Goal: Obtain resource: Download file/media

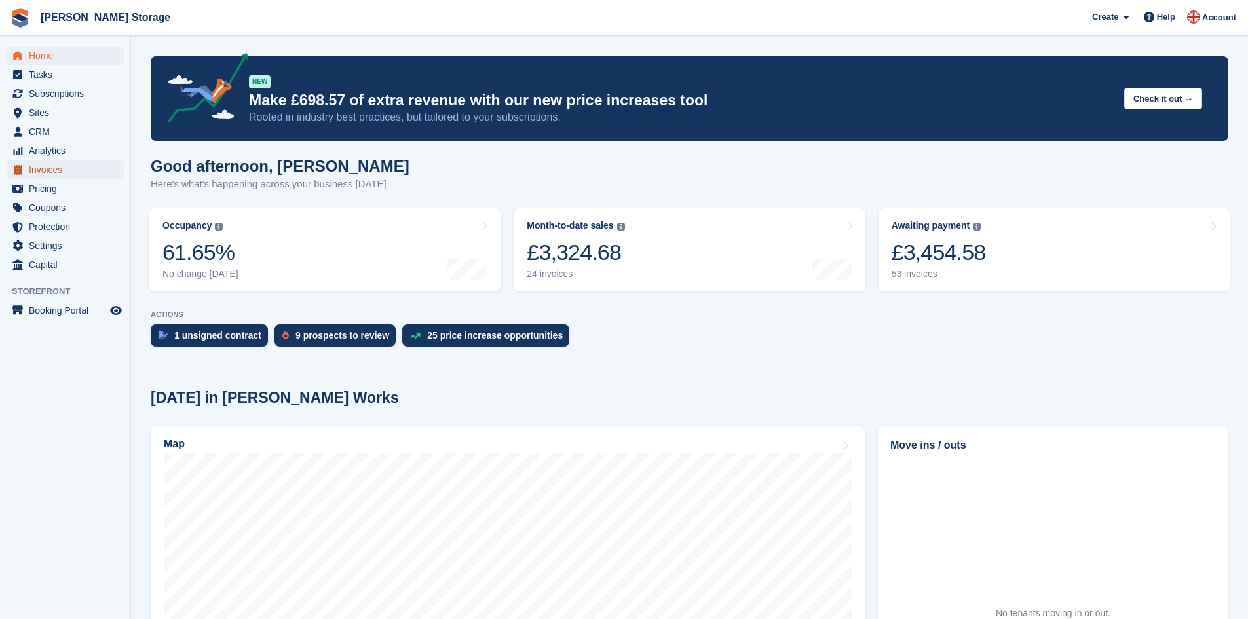
click at [59, 174] on span "Invoices" at bounding box center [68, 169] width 79 height 18
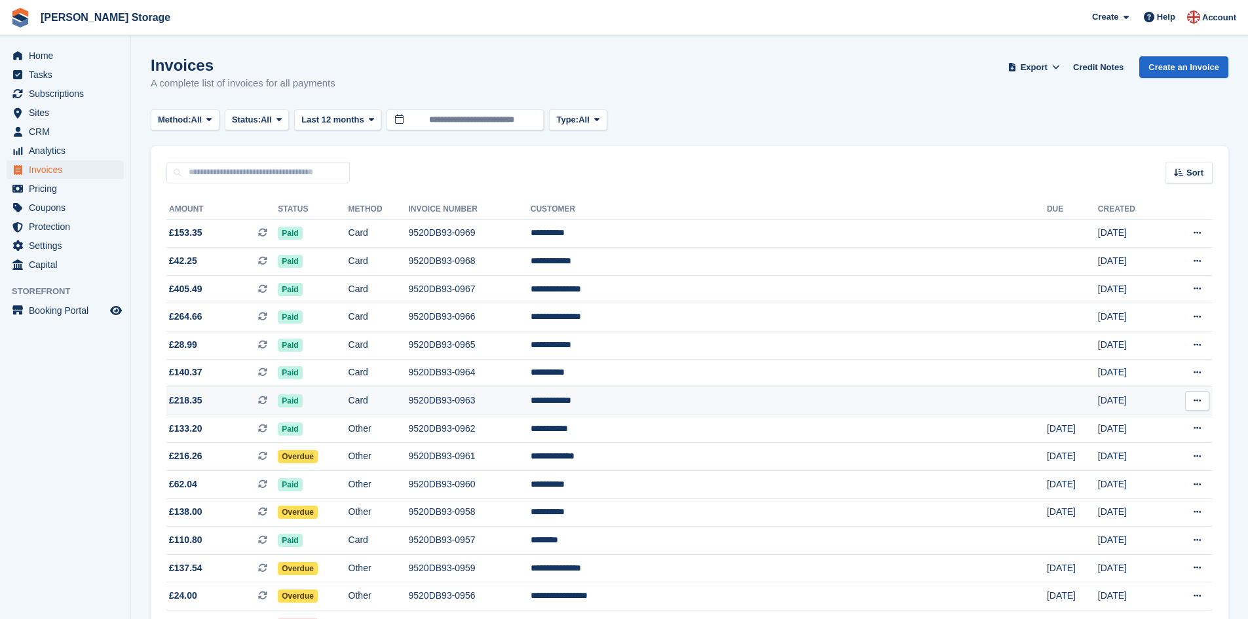
click at [278, 398] on span "£218.35 This is a recurring subscription invoice." at bounding box center [221, 401] width 111 height 14
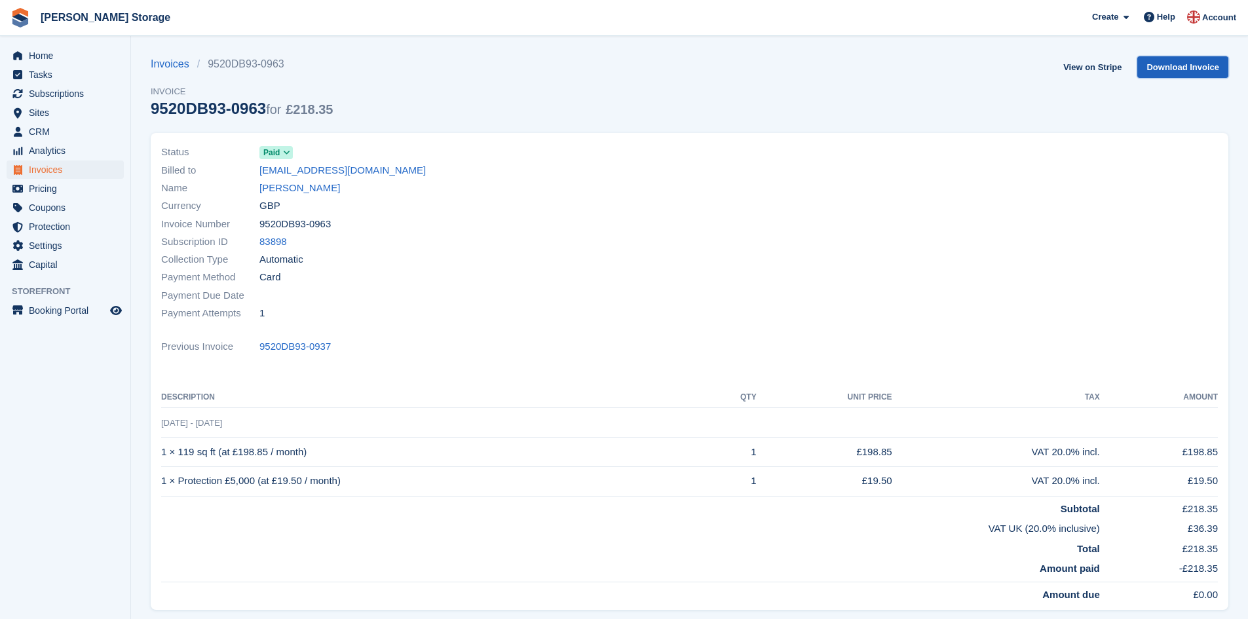
click at [1168, 67] on link "Download Invoice" at bounding box center [1182, 67] width 91 height 22
drag, startPoint x: 338, startPoint y: 349, endPoint x: 259, endPoint y: 352, distance: 79.3
click at [259, 352] on div "Previous Invoice 9520DB93-0937" at bounding box center [689, 347] width 1056 height 18
copy div "9520DB93-0937"
drag, startPoint x: 327, startPoint y: 223, endPoint x: 262, endPoint y: 223, distance: 64.8
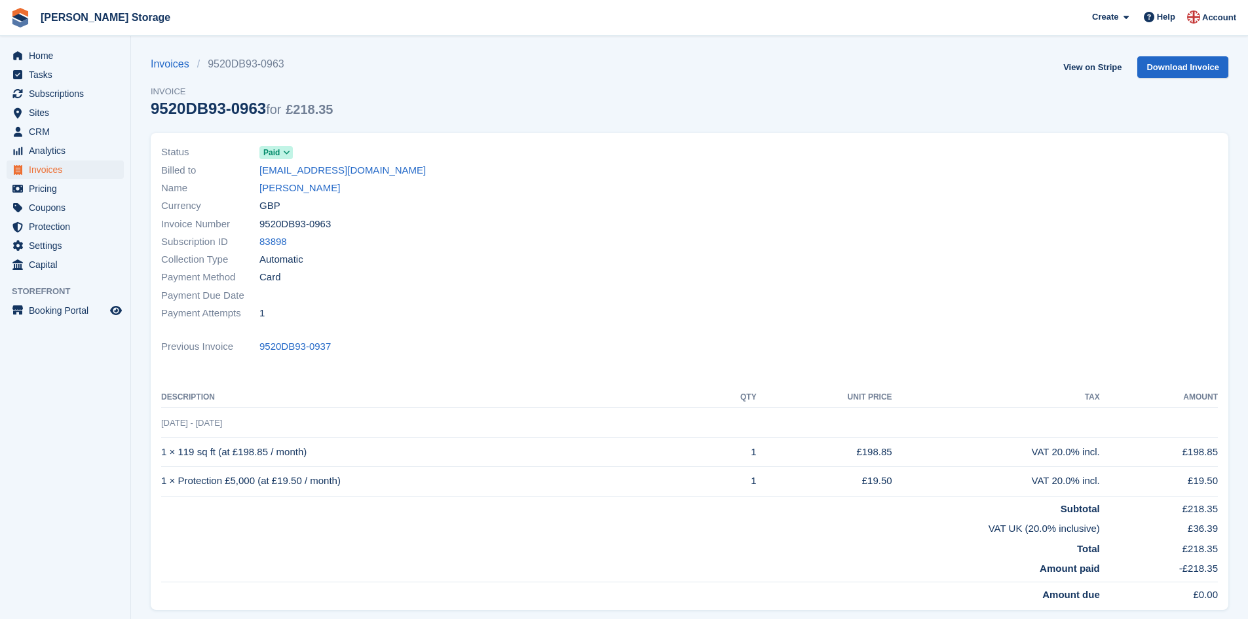
click at [262, 223] on span "9520DB93-0963" at bounding box center [294, 224] width 71 height 15
copy span "9520DB93-0963"
click at [165, 60] on link "Invoices" at bounding box center [174, 64] width 46 height 16
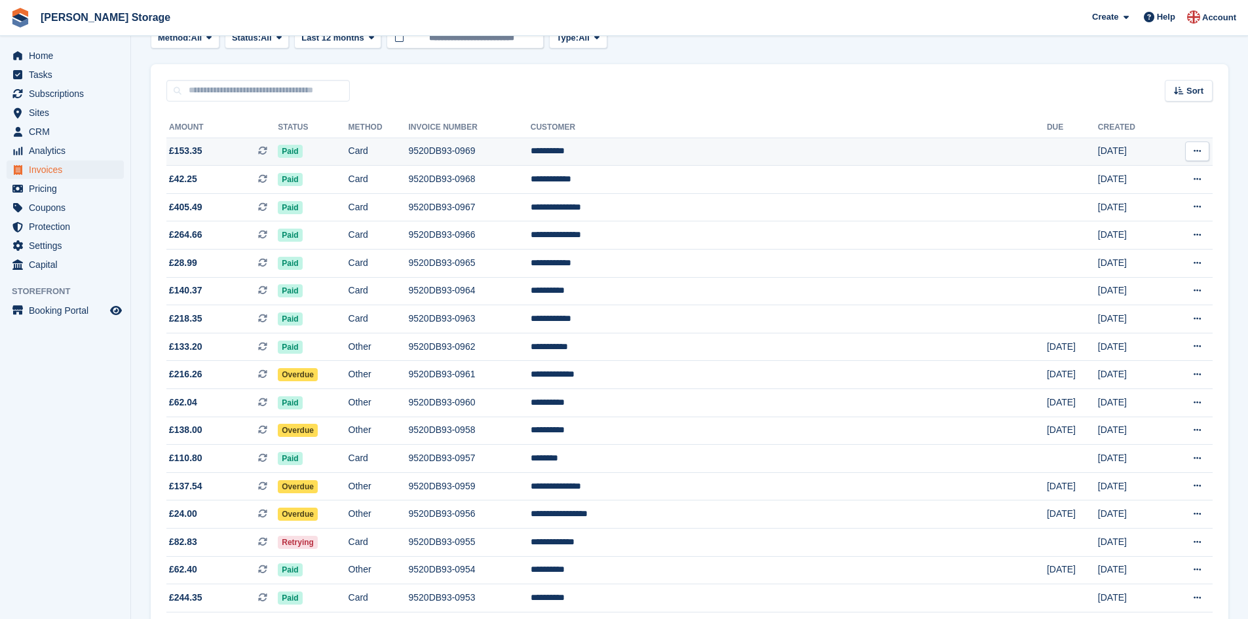
scroll to position [98, 0]
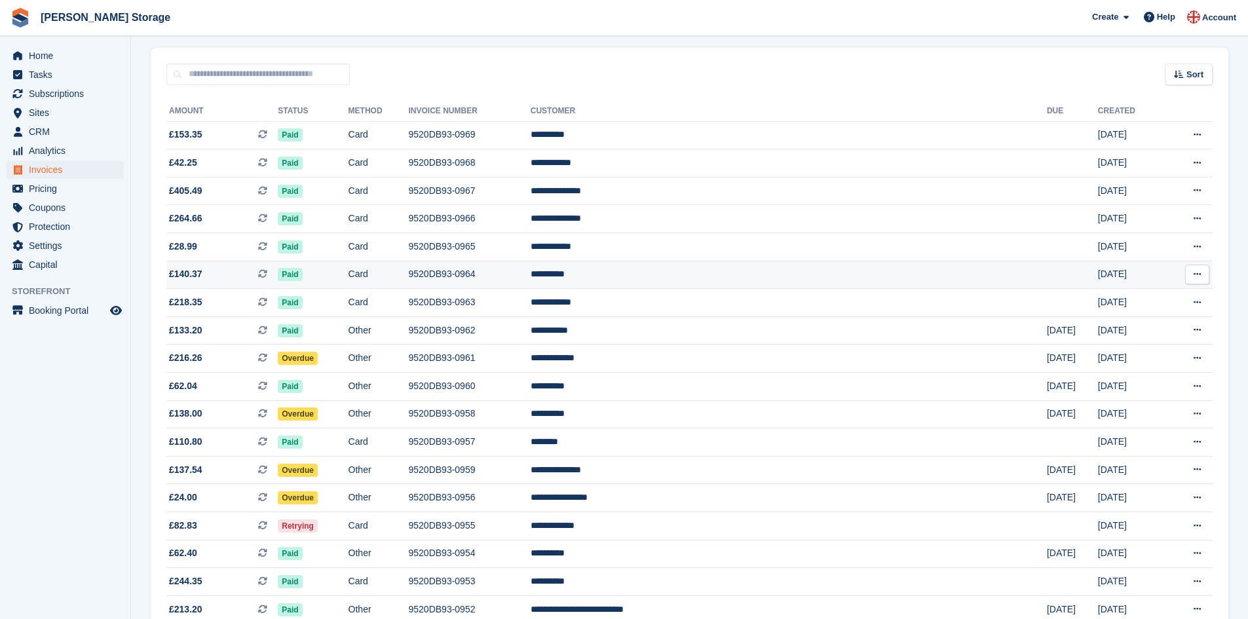
click at [530, 276] on td "9520DB93-0964" at bounding box center [470, 275] width 122 height 28
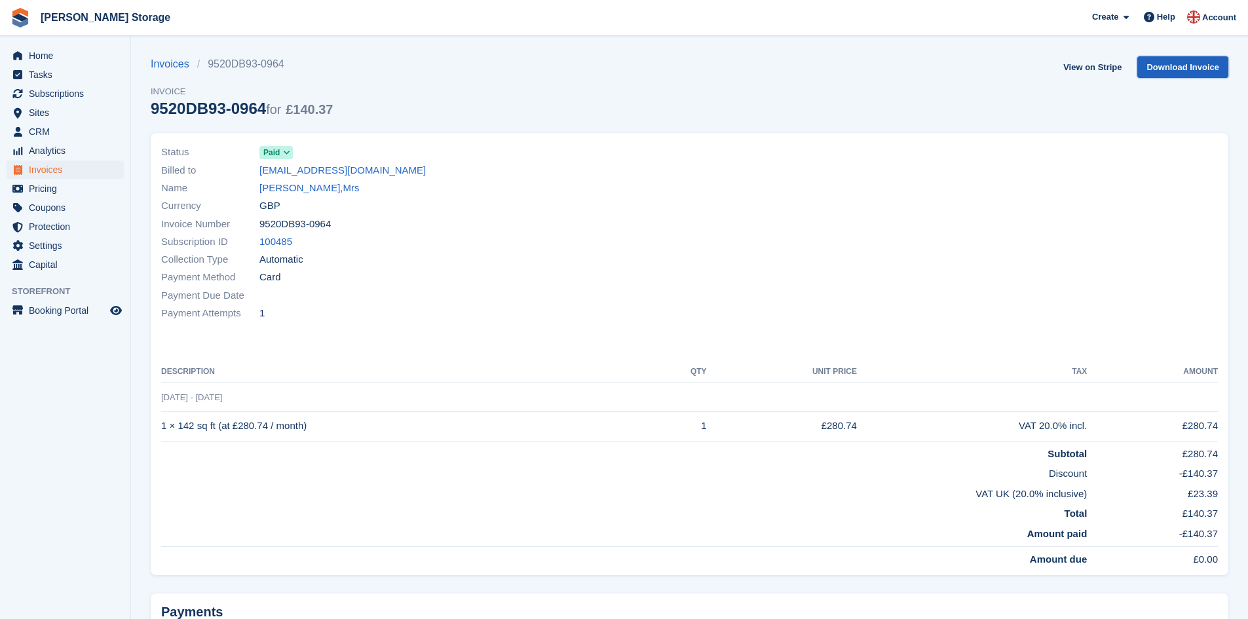
click at [1203, 70] on link "Download Invoice" at bounding box center [1182, 67] width 91 height 22
drag, startPoint x: 329, startPoint y: 223, endPoint x: 259, endPoint y: 219, distance: 70.2
click at [259, 219] on div "Invoice Number 9520DB93-0964" at bounding box center [421, 224] width 521 height 18
copy div "9520DB93-0964"
click at [289, 187] on link "Glover,Mrs" at bounding box center [309, 188] width 100 height 15
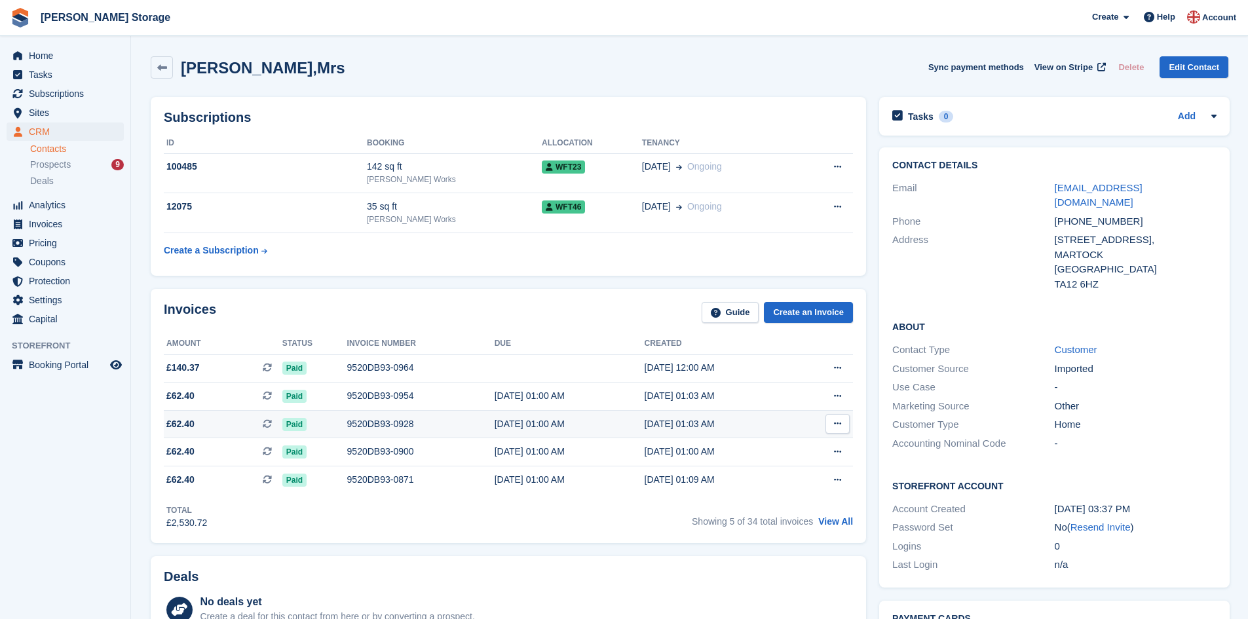
click at [367, 420] on div "9520DB93-0928" at bounding box center [420, 424] width 147 height 14
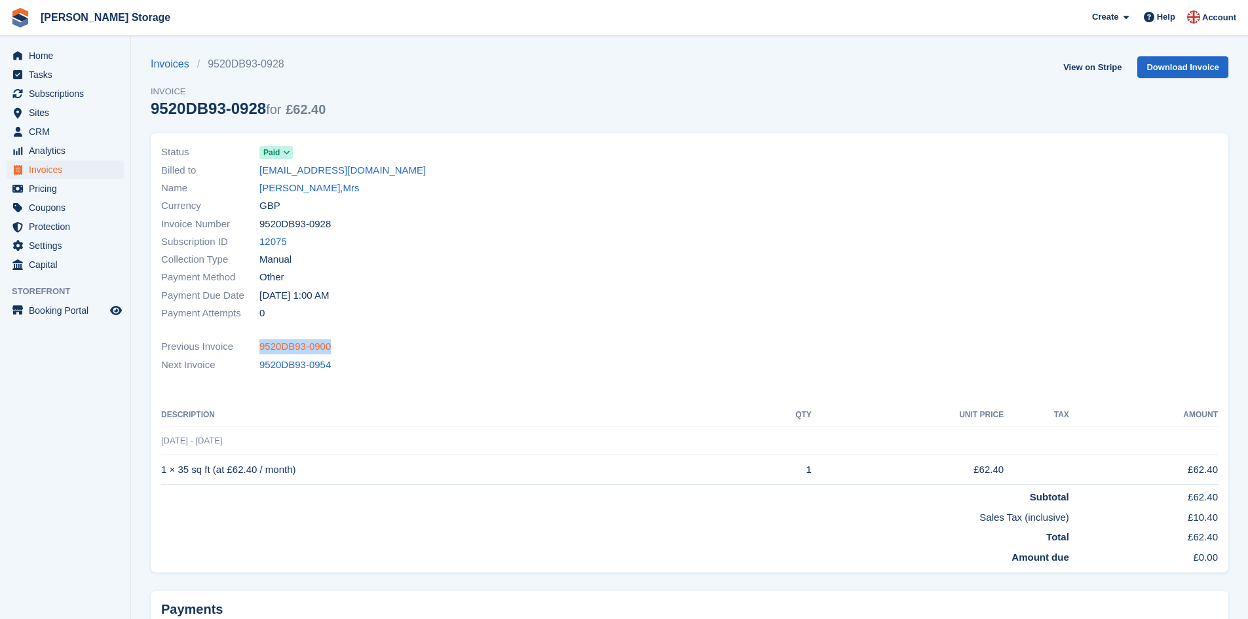
drag, startPoint x: 330, startPoint y: 346, endPoint x: 262, endPoint y: 350, distance: 68.3
click at [262, 350] on div "Previous Invoice 9520DB93-0900" at bounding box center [689, 347] width 1056 height 18
copy link "9520DB93-0900"
click at [293, 189] on link "Glover,Mrs" at bounding box center [309, 188] width 100 height 15
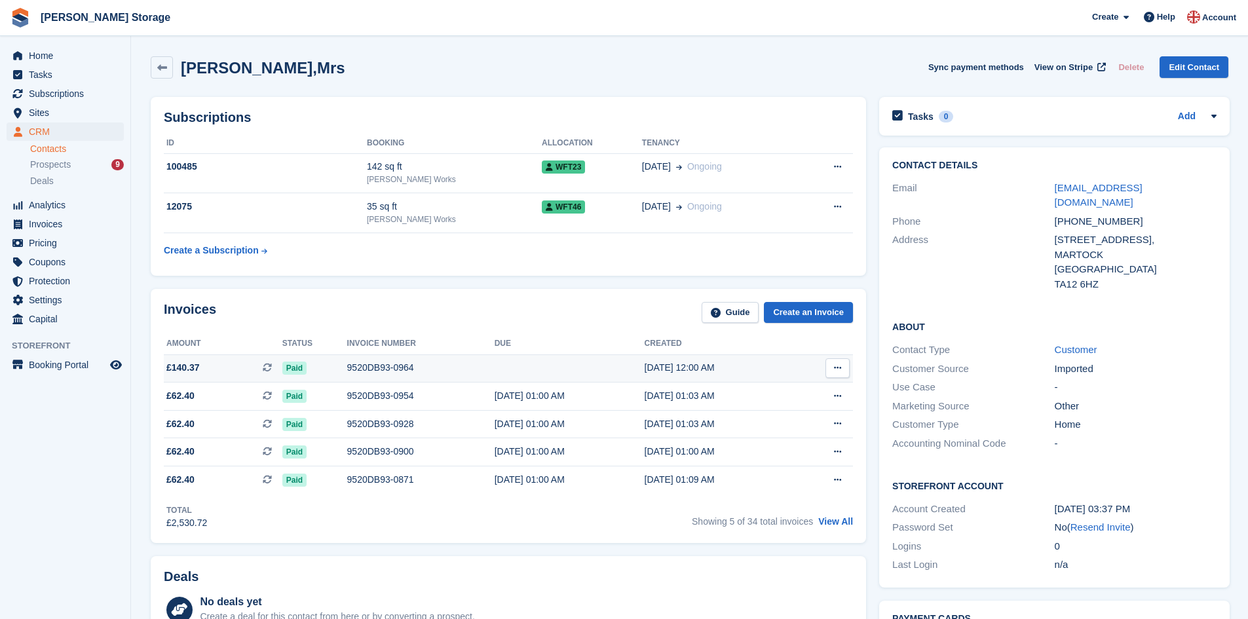
click at [381, 367] on div "9520DB93-0964" at bounding box center [420, 368] width 147 height 14
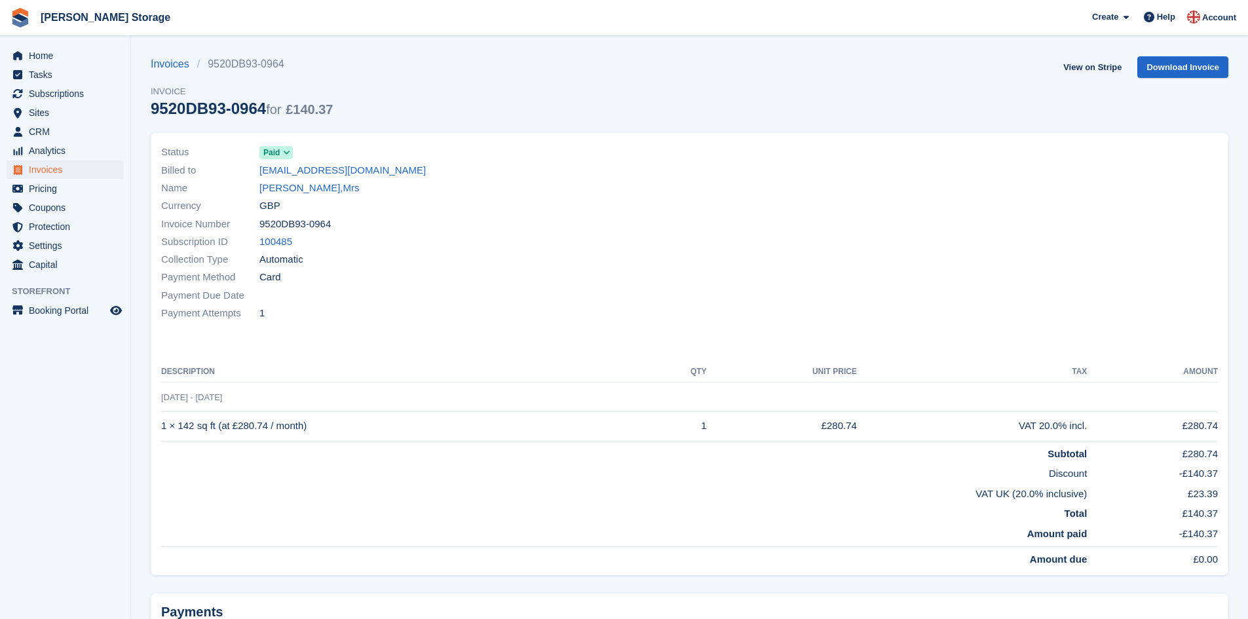
drag, startPoint x: 327, startPoint y: 224, endPoint x: 257, endPoint y: 224, distance: 70.1
click at [257, 224] on div "Invoice Number 9520DB93-0964" at bounding box center [421, 224] width 521 height 18
copy div "9520DB93-0964"
drag, startPoint x: 317, startPoint y: 418, endPoint x: 162, endPoint y: 421, distance: 154.6
click at [162, 421] on td "1 × 142 sq ft (at £280.74 / month)" at bounding box center [406, 425] width 490 height 29
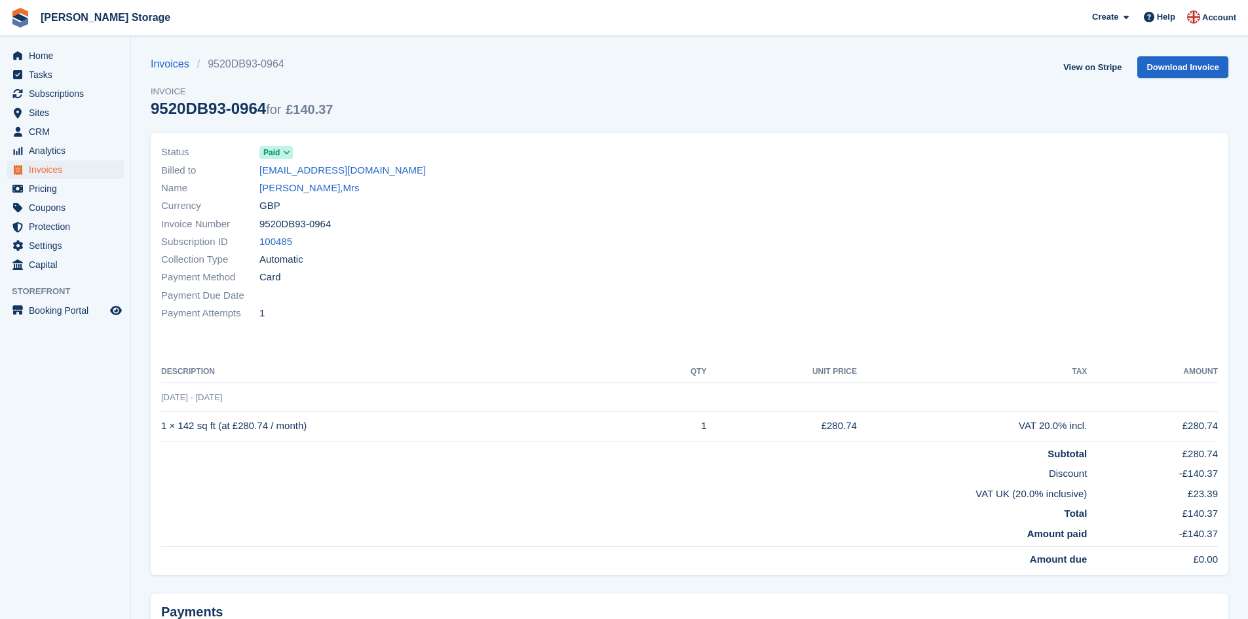
copy td "1 × 142 sq ft (at £280.74 / month)"
drag, startPoint x: 329, startPoint y: 223, endPoint x: 262, endPoint y: 225, distance: 67.5
click at [262, 225] on div "Invoice Number 9520DB93-0964" at bounding box center [421, 224] width 521 height 18
copy span "9520DB93-0964"
click at [170, 60] on link "Invoices" at bounding box center [174, 64] width 46 height 16
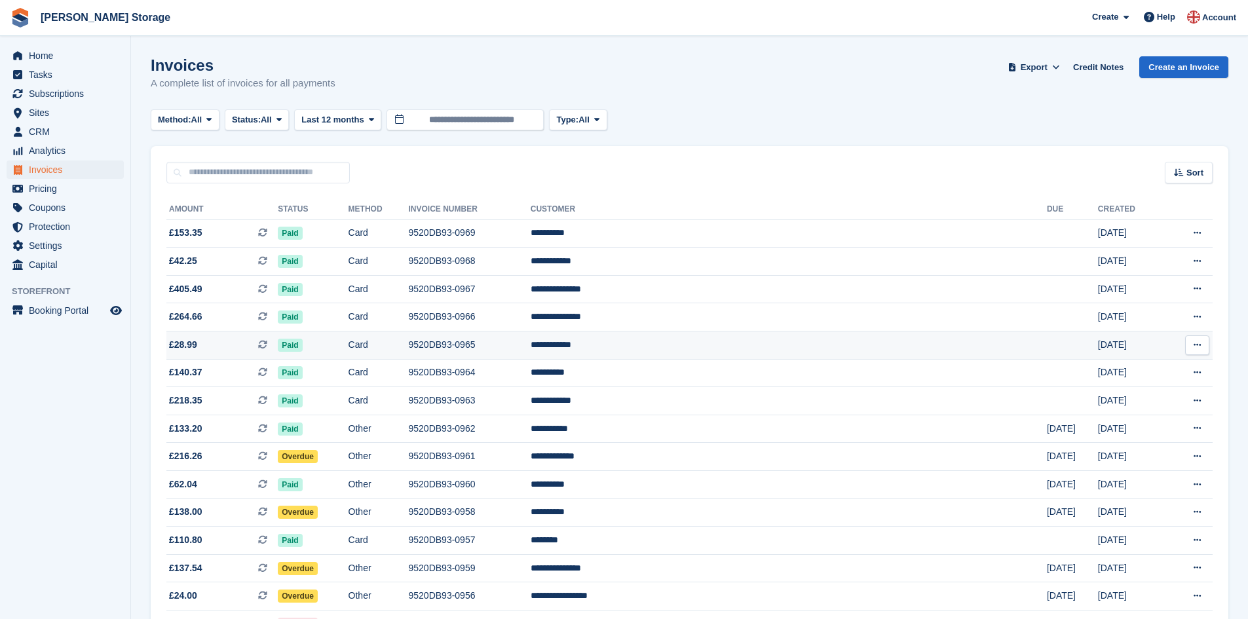
click at [278, 339] on span at bounding box center [268, 344] width 20 height 10
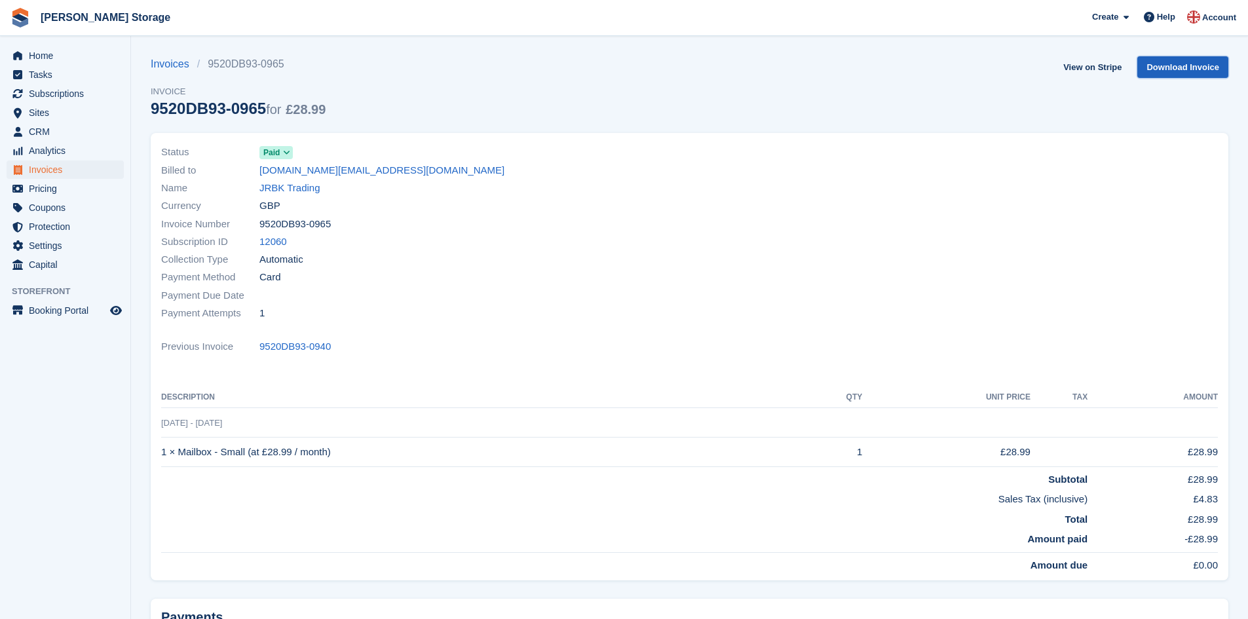
click at [1196, 70] on link "Download Invoice" at bounding box center [1182, 67] width 91 height 22
drag, startPoint x: 333, startPoint y: 347, endPoint x: 260, endPoint y: 352, distance: 72.8
click at [260, 352] on div "Previous Invoice 9520DB93-0940" at bounding box center [689, 347] width 1056 height 18
copy link "9520DB93-0940"
drag, startPoint x: 326, startPoint y: 225, endPoint x: 261, endPoint y: 223, distance: 65.5
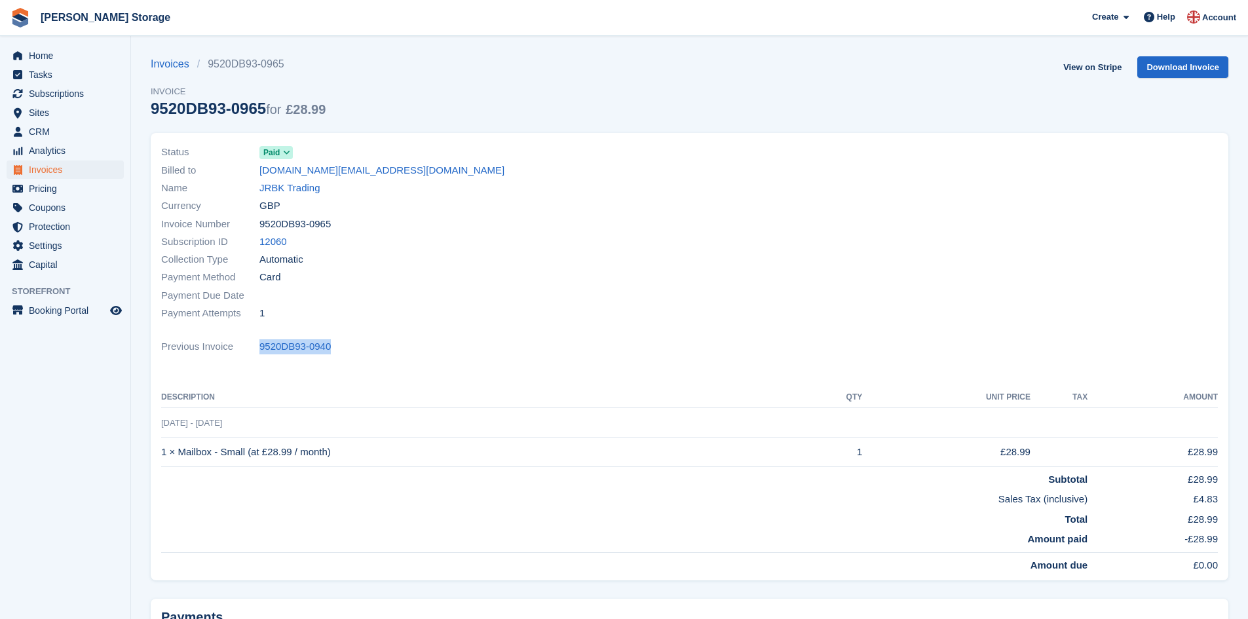
click at [261, 223] on span "9520DB93-0965" at bounding box center [294, 224] width 71 height 15
copy span "9520DB93-0965"
click at [167, 64] on link "Invoices" at bounding box center [174, 64] width 46 height 16
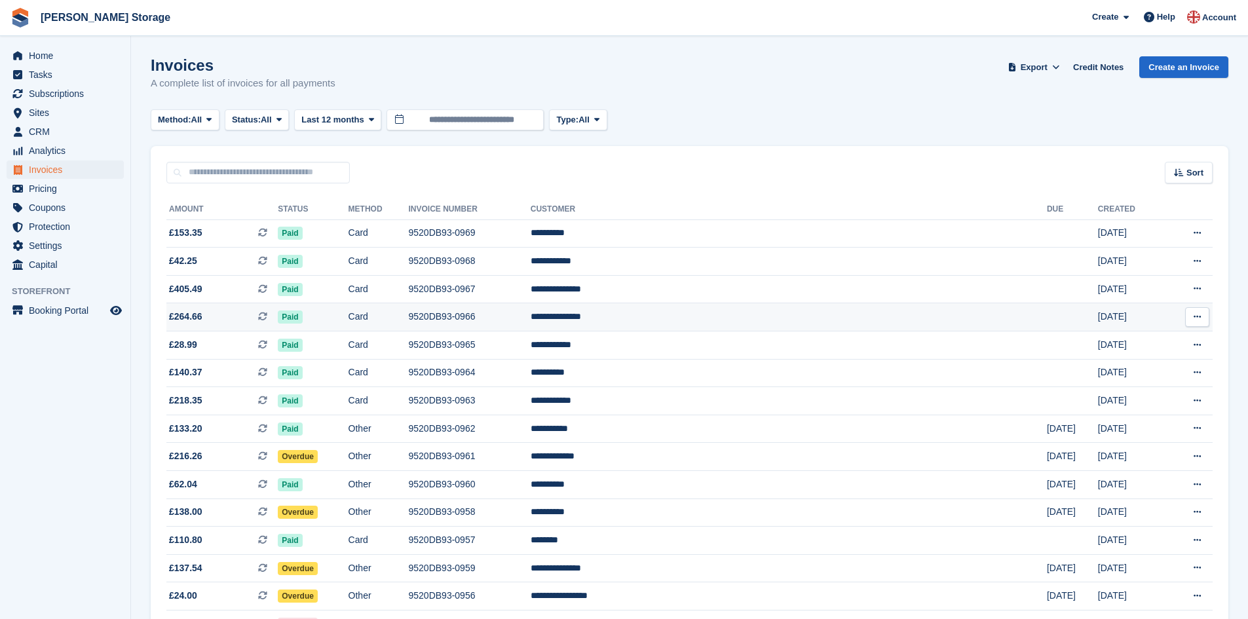
click at [409, 318] on td "Card" at bounding box center [378, 317] width 60 height 28
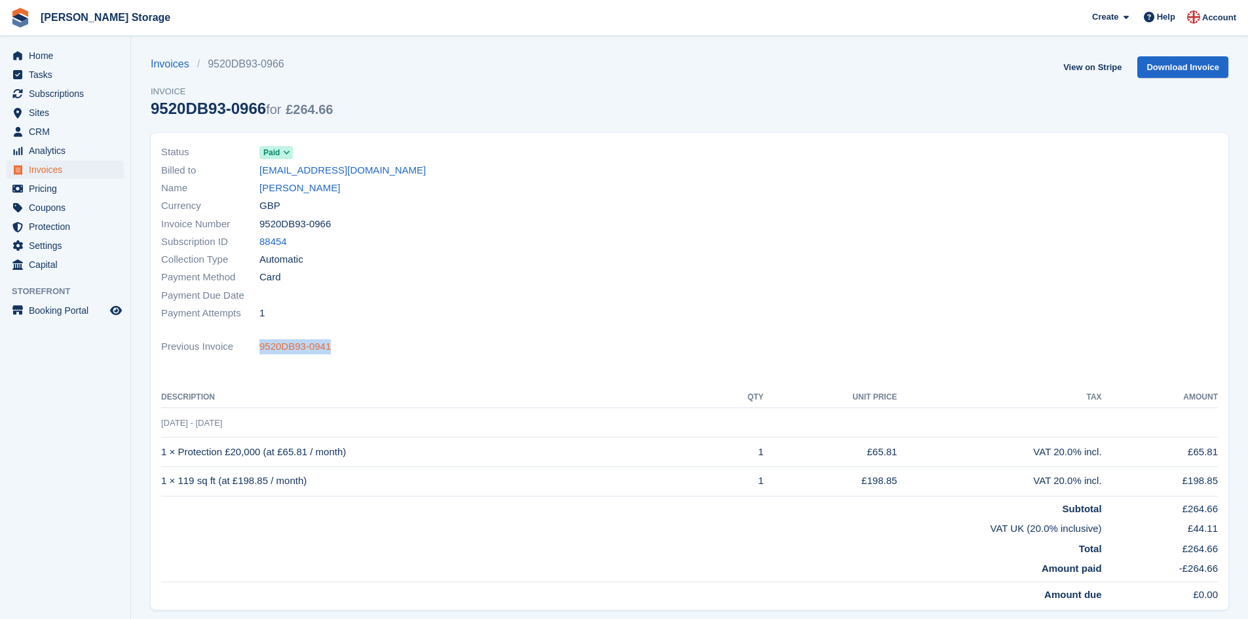
drag, startPoint x: 330, startPoint y: 346, endPoint x: 262, endPoint y: 350, distance: 68.2
click at [262, 350] on div "Previous Invoice 9520DB93-0941" at bounding box center [689, 347] width 1056 height 18
copy link "9520DB93-0941"
drag, startPoint x: 327, startPoint y: 221, endPoint x: 258, endPoint y: 221, distance: 69.4
click at [258, 221] on div "Invoice Number 9520DB93-0966" at bounding box center [421, 224] width 521 height 18
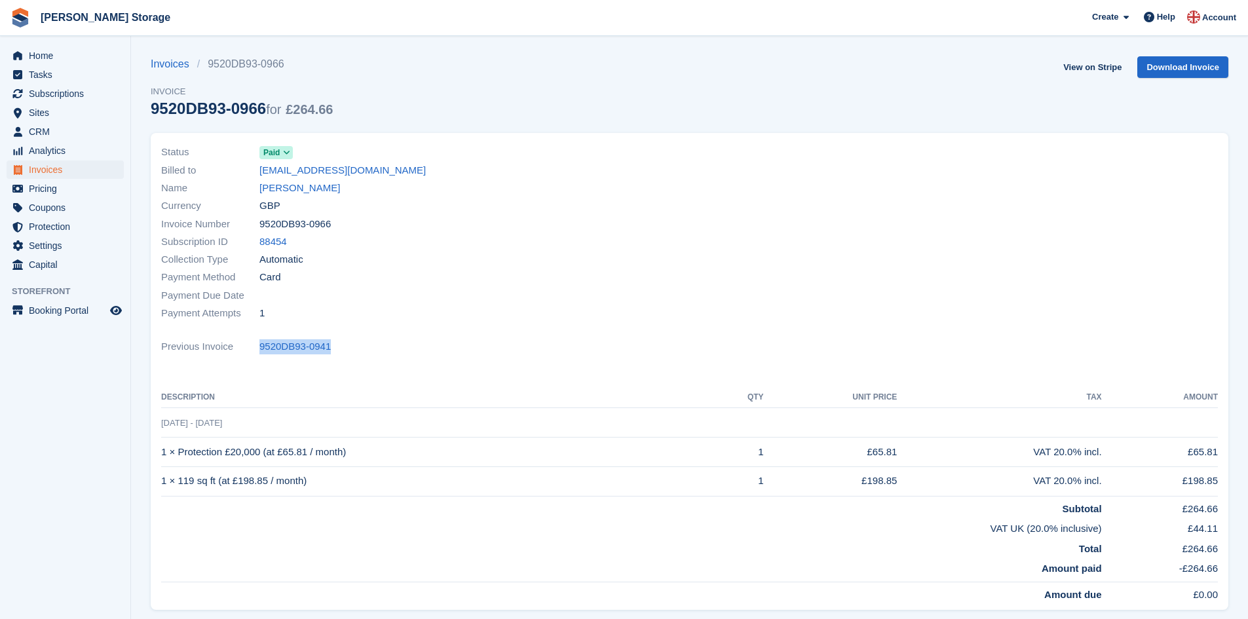
copy div "9520DB93-0966"
click at [1173, 73] on link "Download Invoice" at bounding box center [1182, 67] width 91 height 22
click at [307, 187] on link "[PERSON_NAME]" at bounding box center [299, 188] width 81 height 15
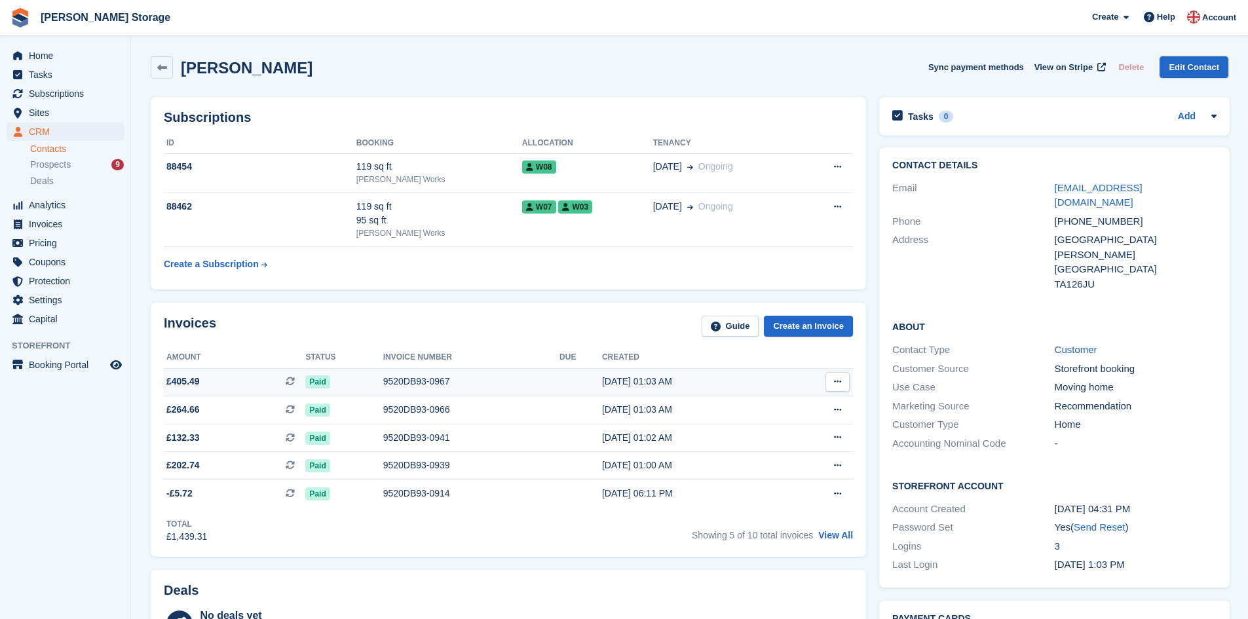
click at [411, 377] on div "9520DB93-0967" at bounding box center [471, 382] width 176 height 14
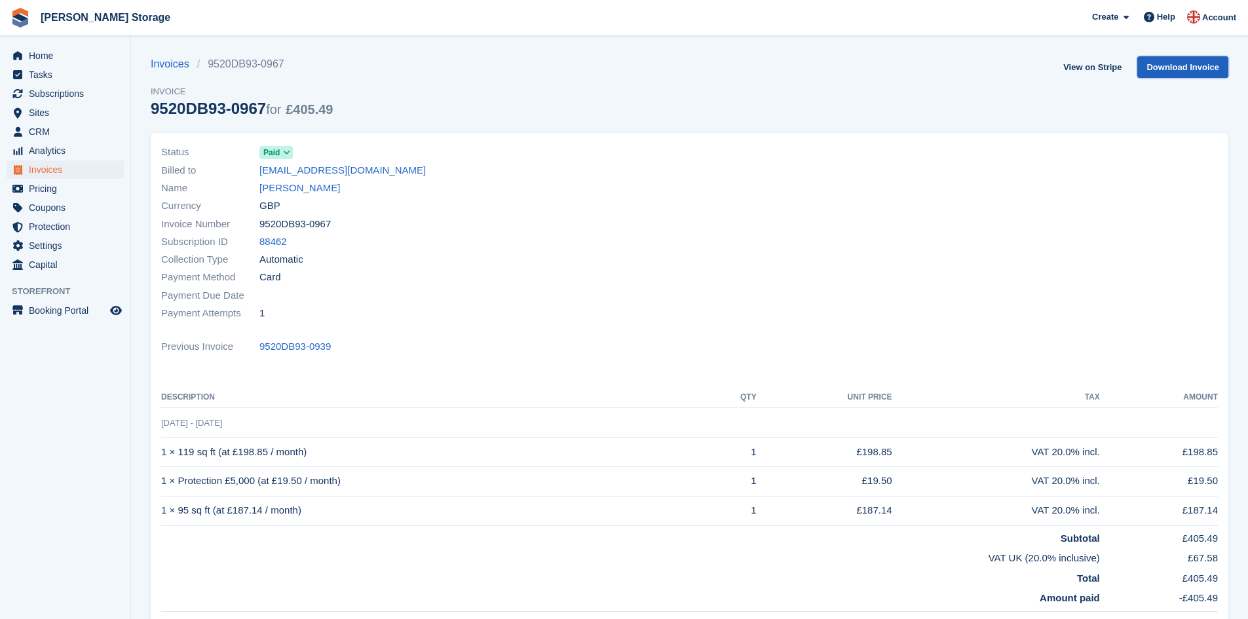
click at [1175, 66] on link "Download Invoice" at bounding box center [1182, 67] width 91 height 22
drag, startPoint x: 329, startPoint y: 348, endPoint x: 263, endPoint y: 345, distance: 66.2
click at [260, 348] on div "Previous Invoice 9520DB93-0939" at bounding box center [689, 347] width 1056 height 18
copy link "9520DB93-0939"
drag, startPoint x: 329, startPoint y: 226, endPoint x: 260, endPoint y: 221, distance: 68.9
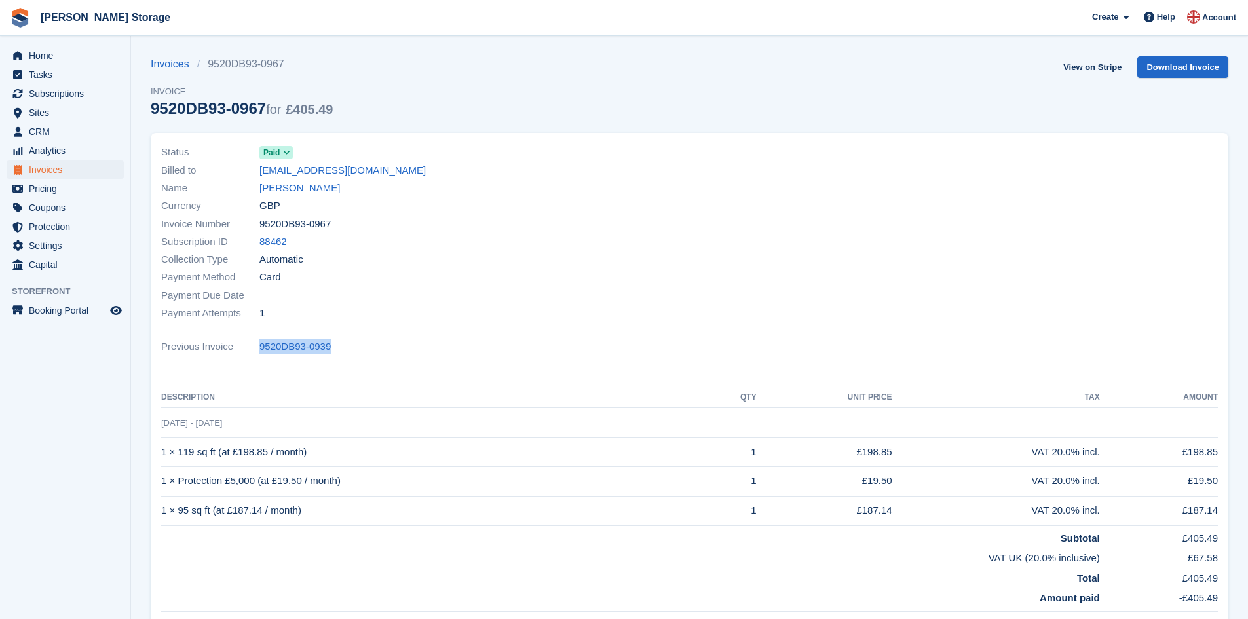
click at [260, 221] on div "Invoice Number 9520DB93-0967" at bounding box center [421, 224] width 521 height 18
copy span "9520DB93-0967"
click at [166, 53] on section "Invoices 9520DB93-0967 Invoice 9520DB93-0967 for £405.49 View on Stripe Downloa…" at bounding box center [689, 411] width 1117 height 822
click at [167, 62] on link "Invoices" at bounding box center [174, 64] width 46 height 16
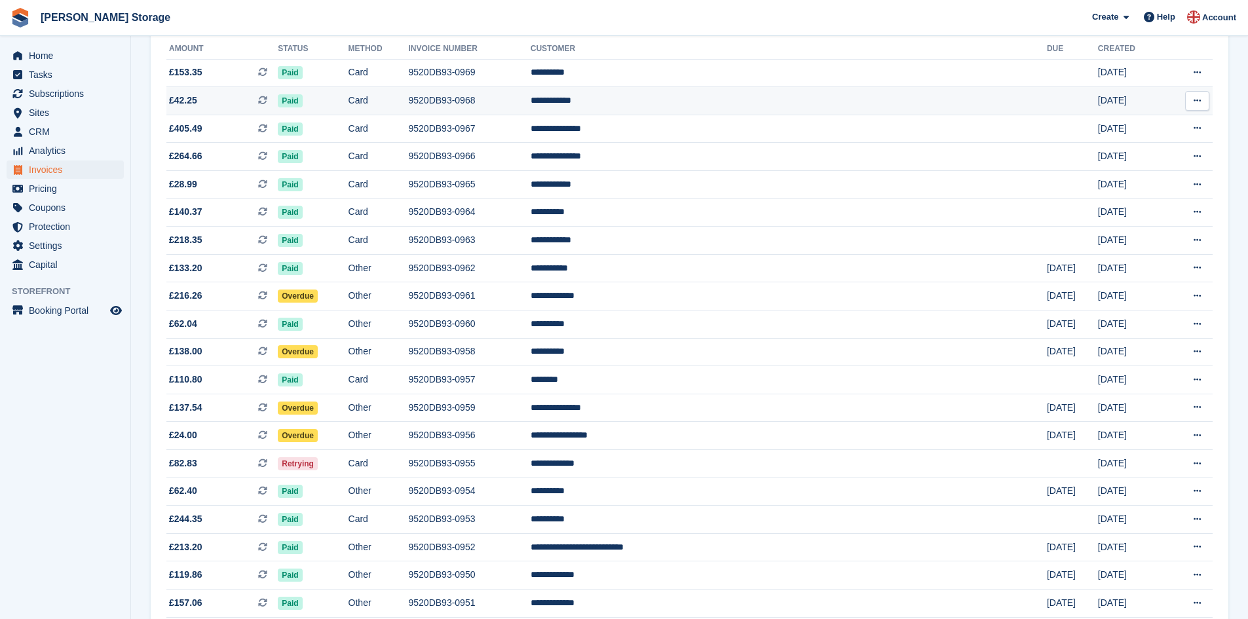
scroll to position [180, 0]
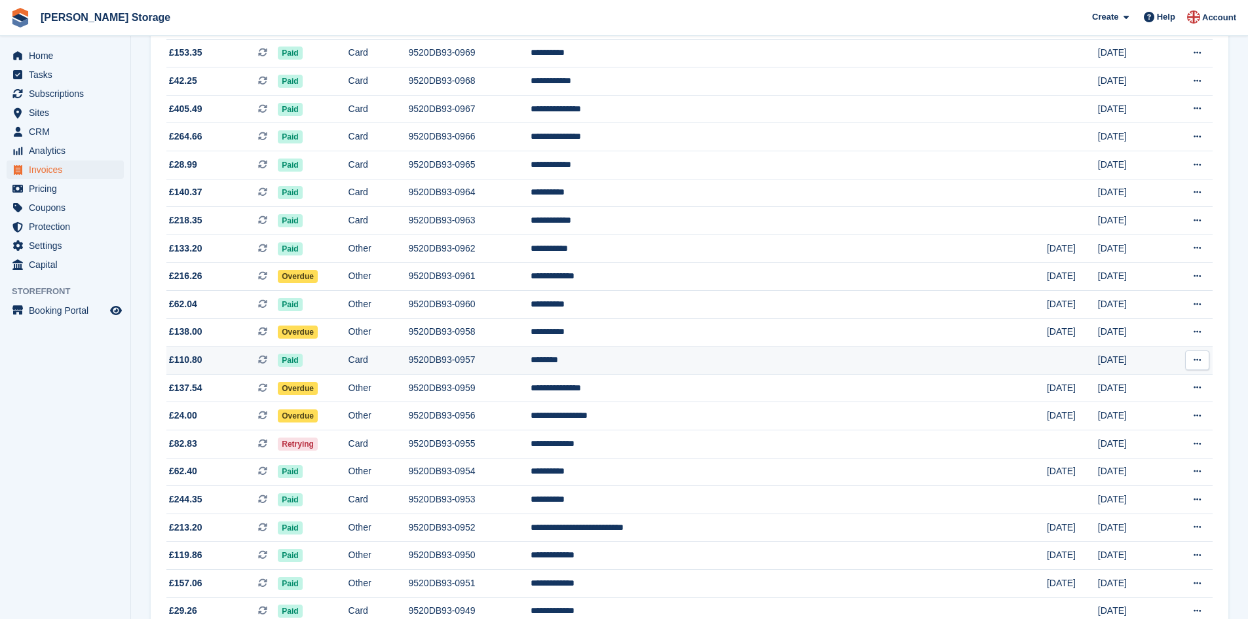
click at [409, 360] on td "Card" at bounding box center [378, 360] width 60 height 28
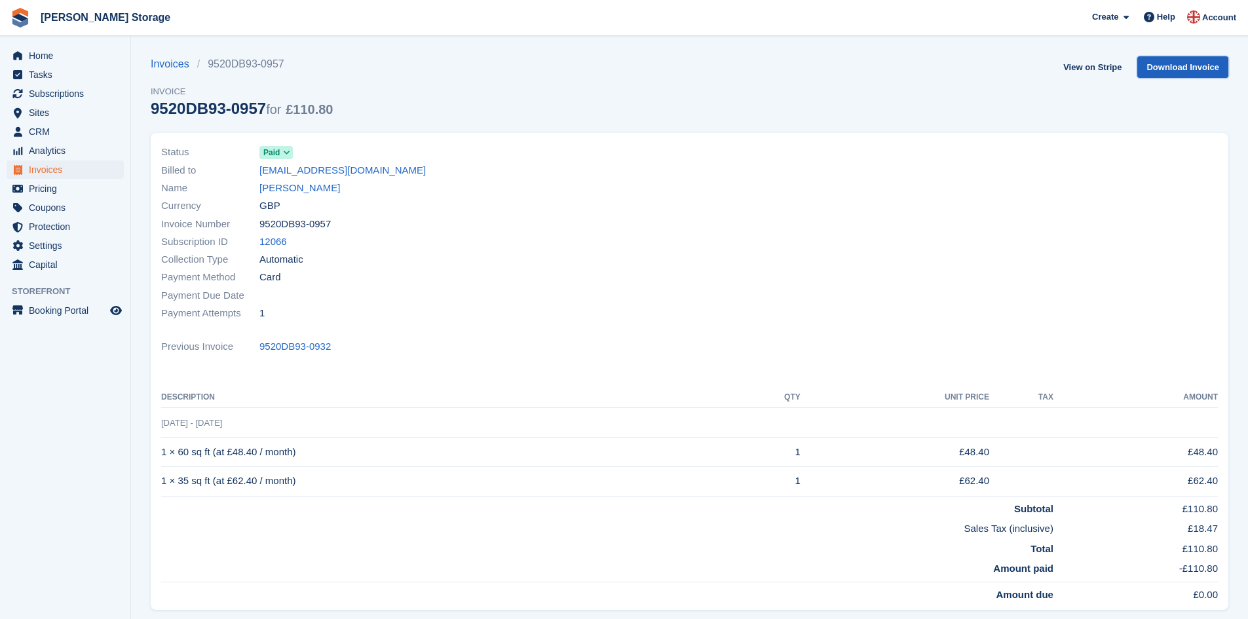
click at [1166, 65] on link "Download Invoice" at bounding box center [1182, 67] width 91 height 22
drag, startPoint x: 330, startPoint y: 350, endPoint x: 259, endPoint y: 349, distance: 70.7
click at [259, 349] on div "Previous Invoice 9520DB93-0932" at bounding box center [689, 347] width 1056 height 18
copy link "9520DB93-0932"
click at [1165, 67] on link "Download Invoice" at bounding box center [1182, 67] width 91 height 22
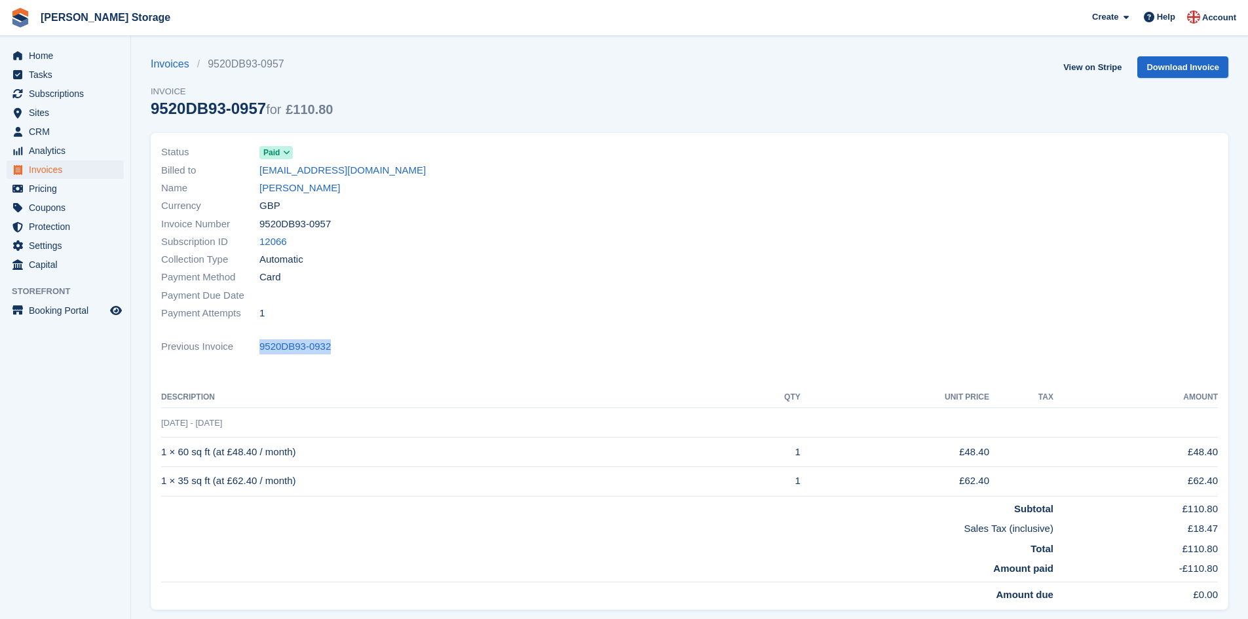
drag, startPoint x: 329, startPoint y: 225, endPoint x: 261, endPoint y: 223, distance: 68.1
click at [261, 223] on div "Invoice Number 9520DB93-0957" at bounding box center [421, 224] width 521 height 18
copy span "9520DB93-0957"
